Goal: Information Seeking & Learning: Learn about a topic

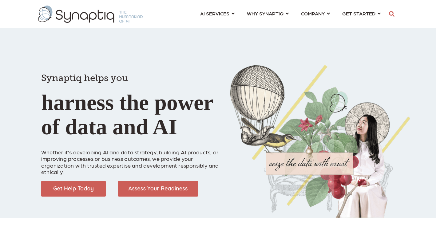
scroll to position [0, 3]
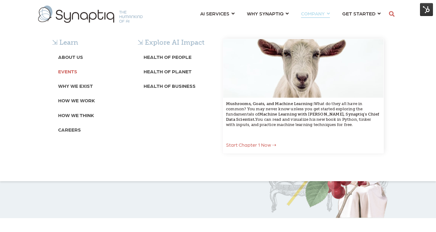
click at [66, 73] on b "Events" at bounding box center [67, 71] width 19 height 6
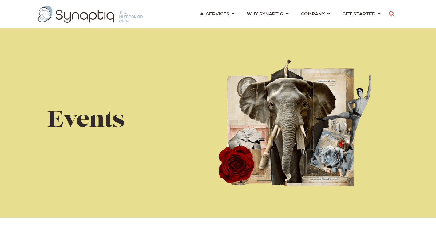
scroll to position [0, 3]
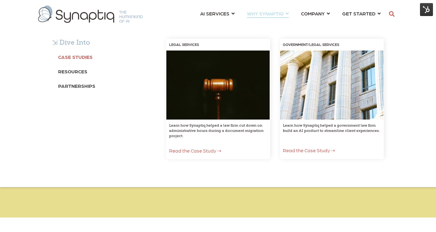
click at [73, 55] on b "Case Studies" at bounding box center [75, 57] width 34 height 6
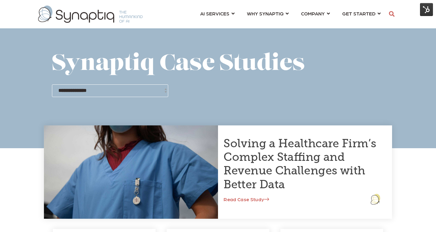
click at [249, 199] on link "Read Case Study" at bounding box center [247, 199] width 46 height 6
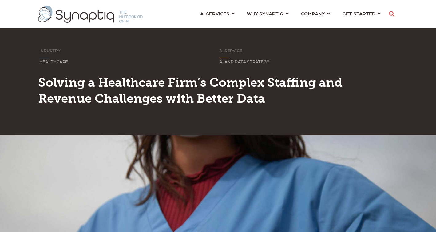
scroll to position [0, 3]
click at [44, 13] on img at bounding box center [90, 14] width 105 height 17
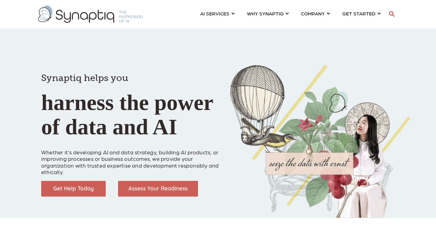
scroll to position [0, 3]
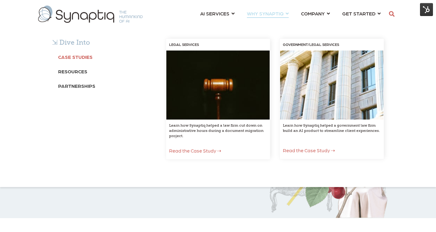
click at [82, 56] on b "Case Studies" at bounding box center [75, 57] width 34 height 6
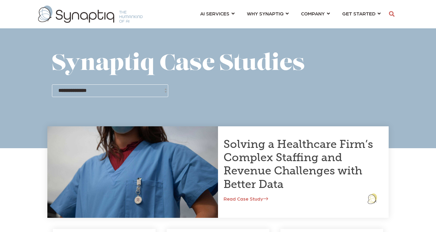
scroll to position [0, 3]
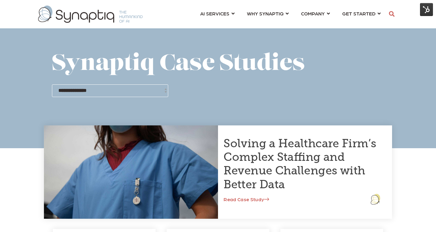
click at [259, 199] on link "Read Case Study" at bounding box center [247, 199] width 46 height 6
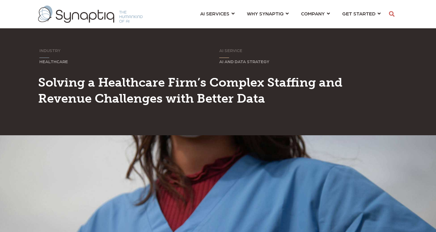
scroll to position [0, 3]
click at [241, 15] on ul "AI SERVICES ⇲ By Industry Construction & Real Estate Healthcare Legal Governmen…" at bounding box center [290, 13] width 193 height 21
